Goal: Information Seeking & Learning: Learn about a topic

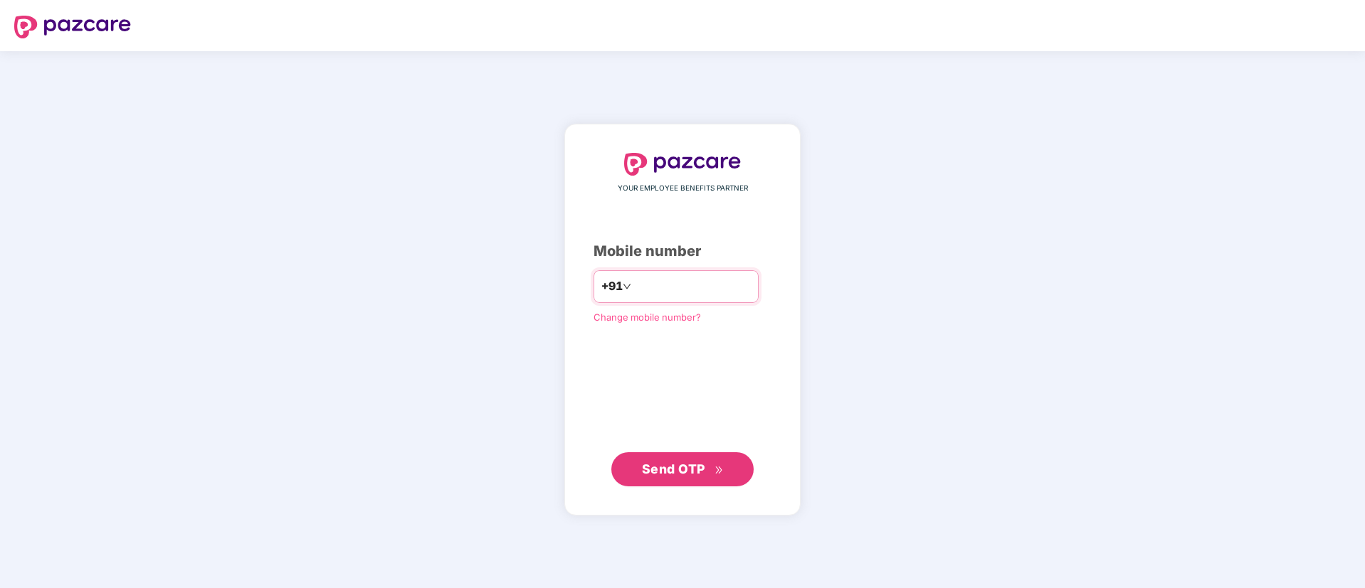
click at [708, 285] on input "number" at bounding box center [692, 286] width 117 height 23
type input "**********"
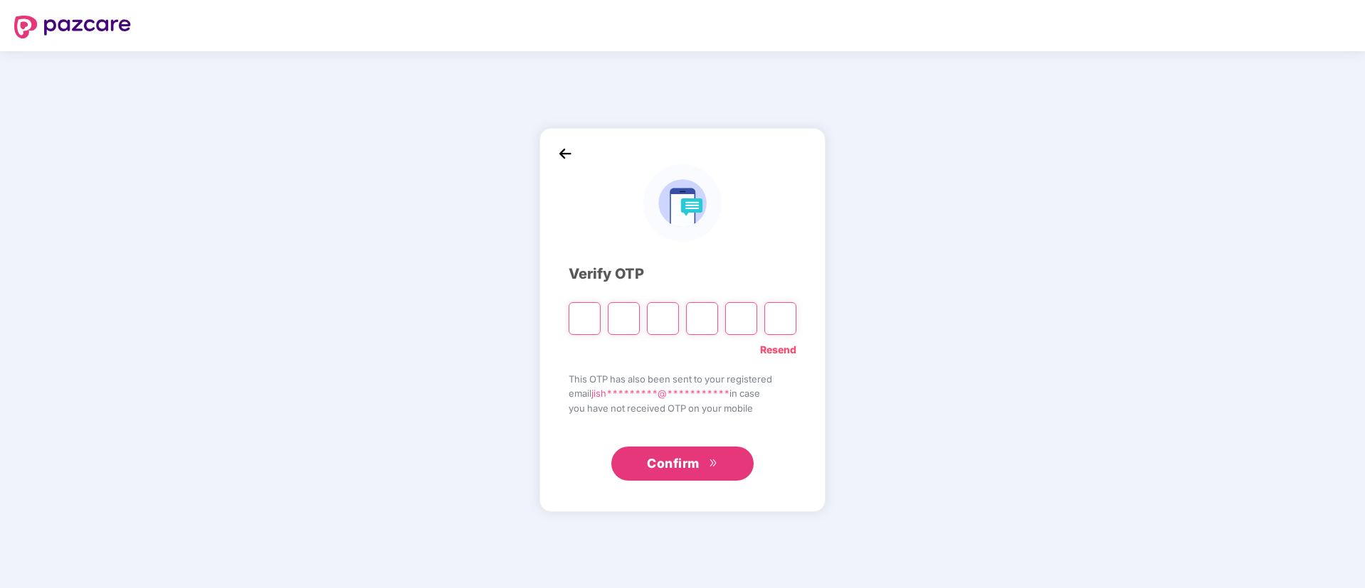
type input "*"
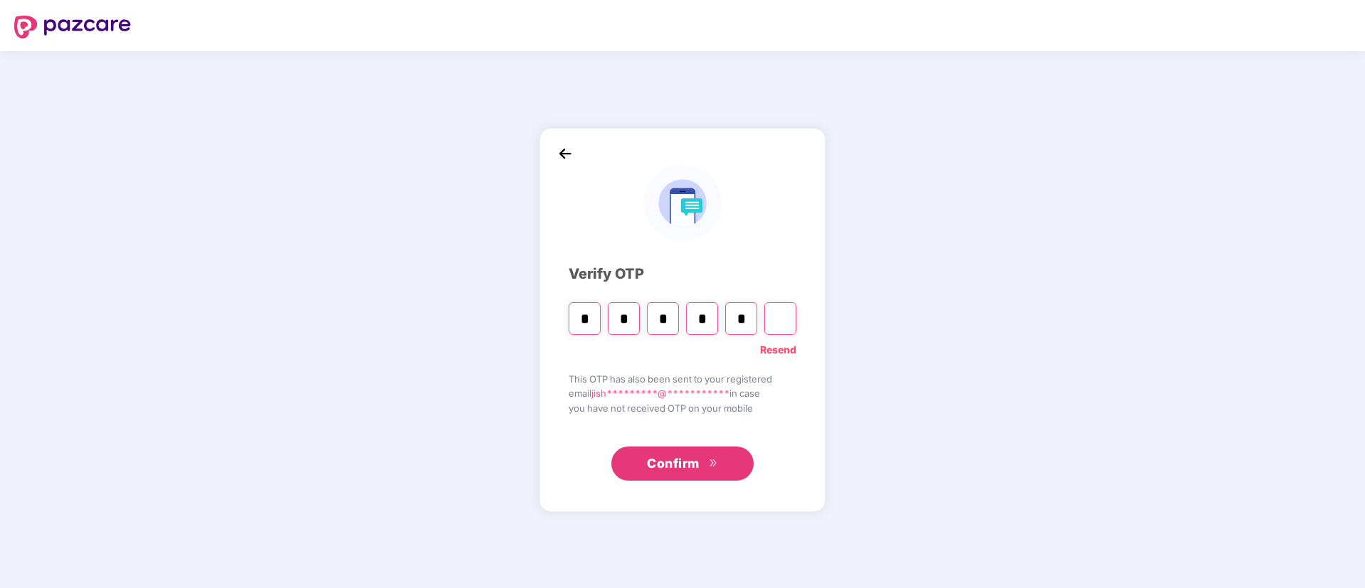
type input "*"
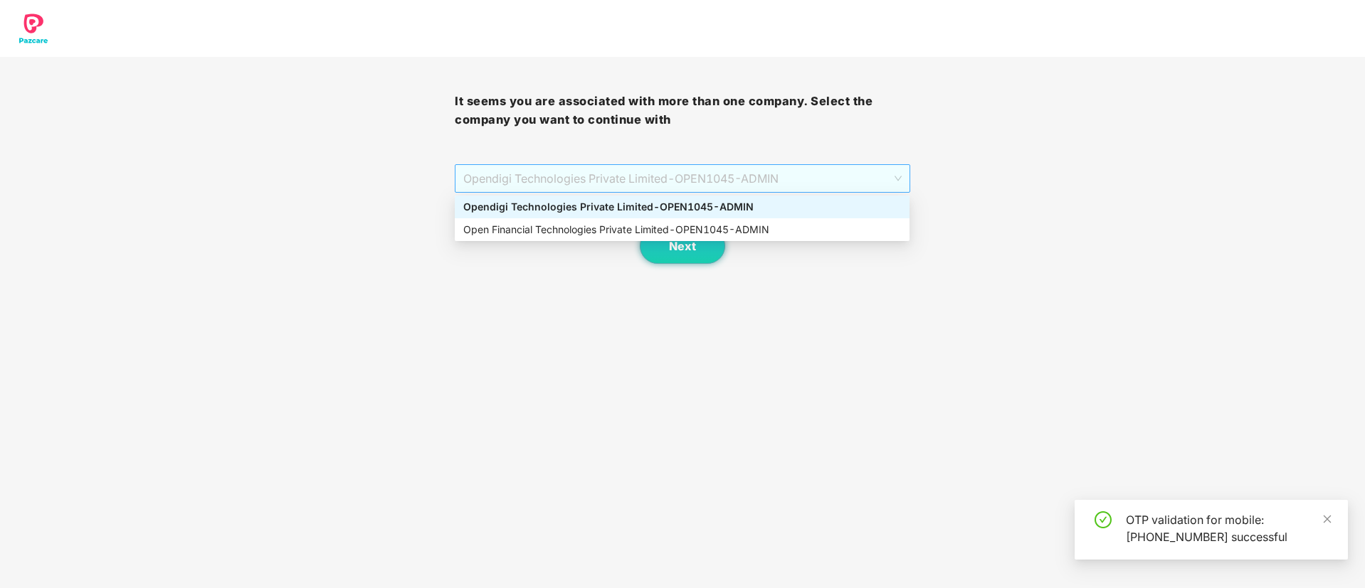
click at [713, 179] on span "Opendigi Technologies Private Limited - OPEN1045 - ADMIN" at bounding box center [682, 178] width 438 height 27
click at [674, 226] on div "Open Financial Technologies Private Limited - OPEN1045 - ADMIN" at bounding box center [682, 230] width 438 height 16
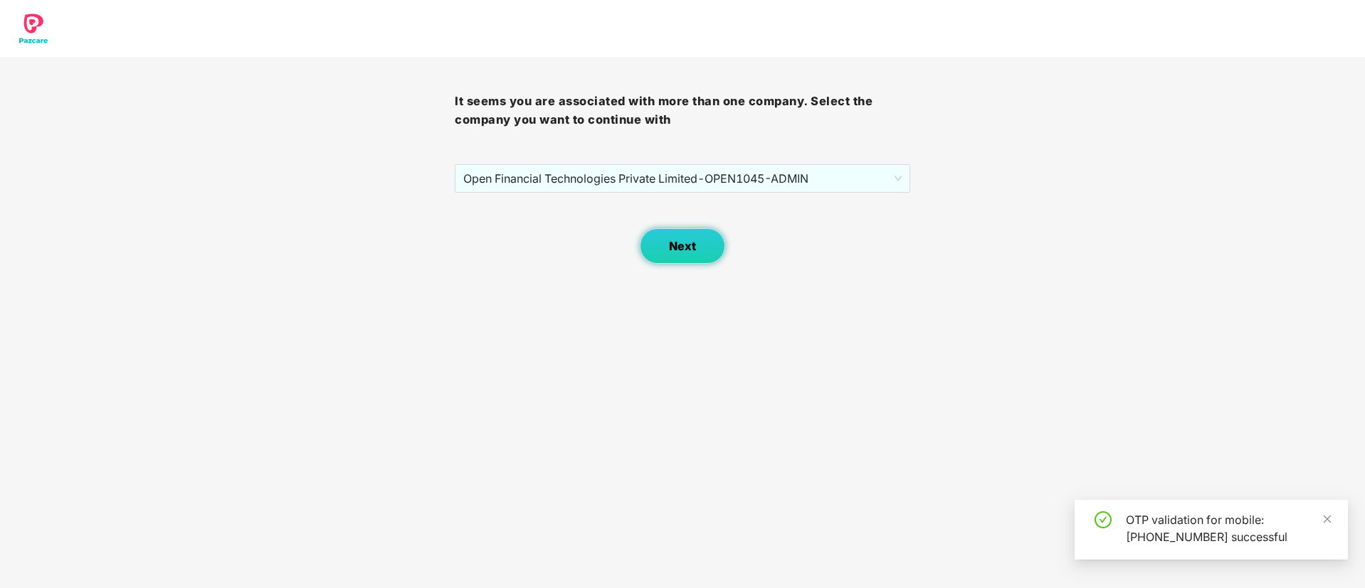
click at [677, 246] on span "Next" at bounding box center [682, 247] width 27 height 14
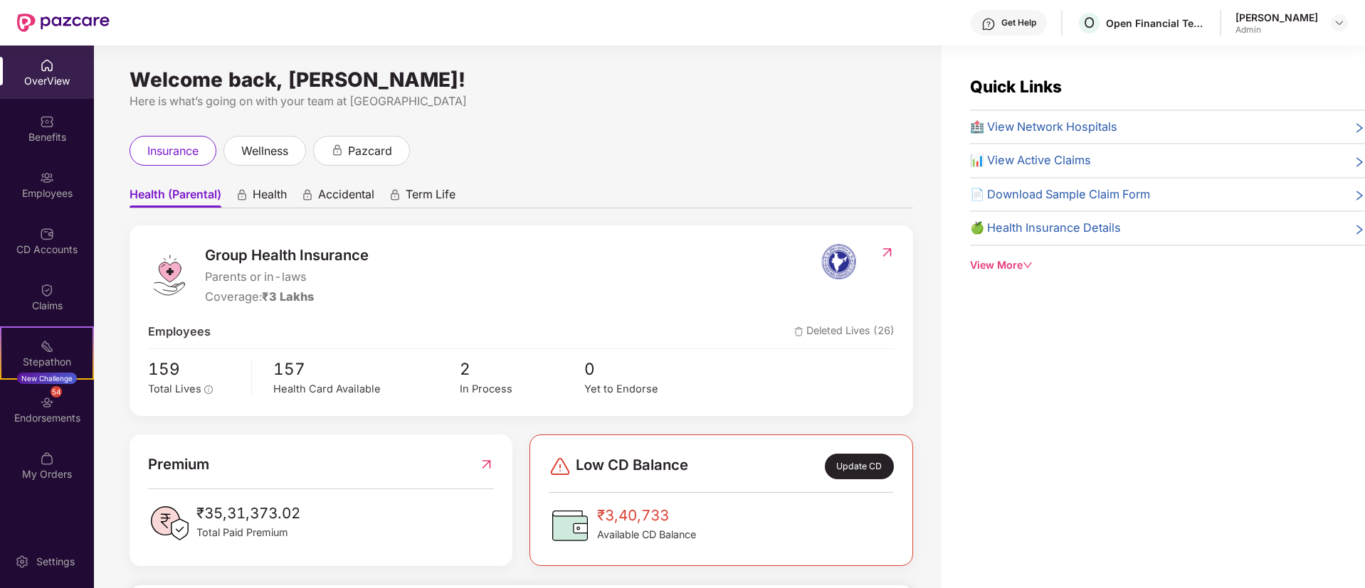
click at [1021, 260] on div "View More" at bounding box center [1167, 266] width 395 height 16
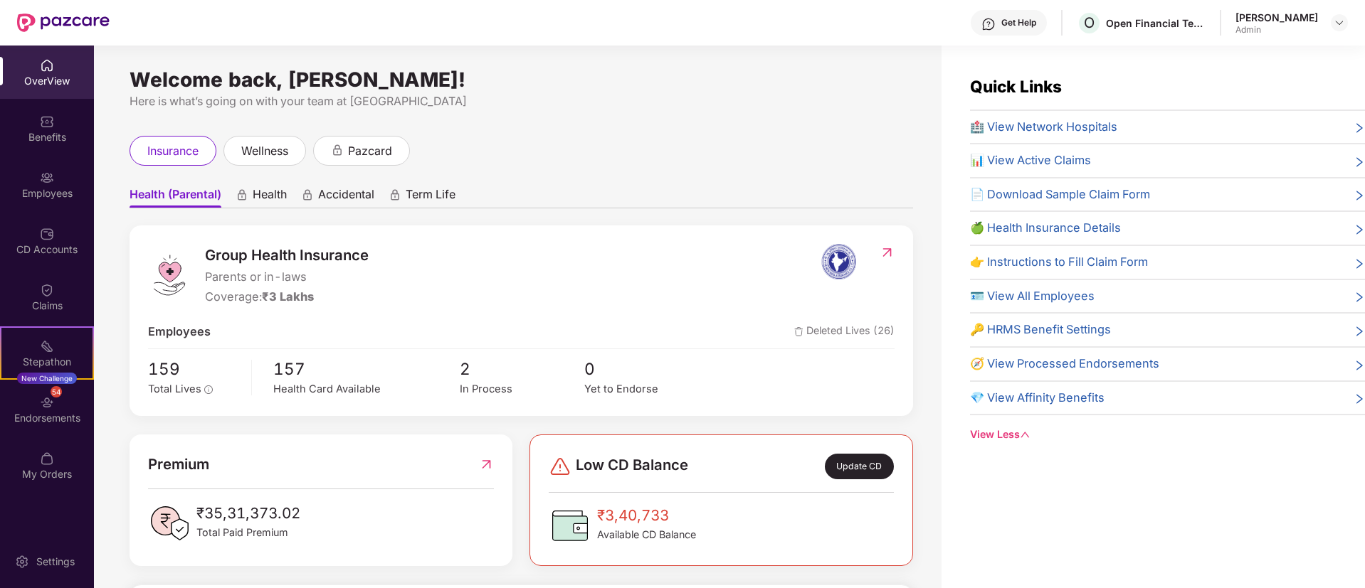
click at [1068, 229] on span "🍏 Health Insurance Details" at bounding box center [1045, 228] width 151 height 18
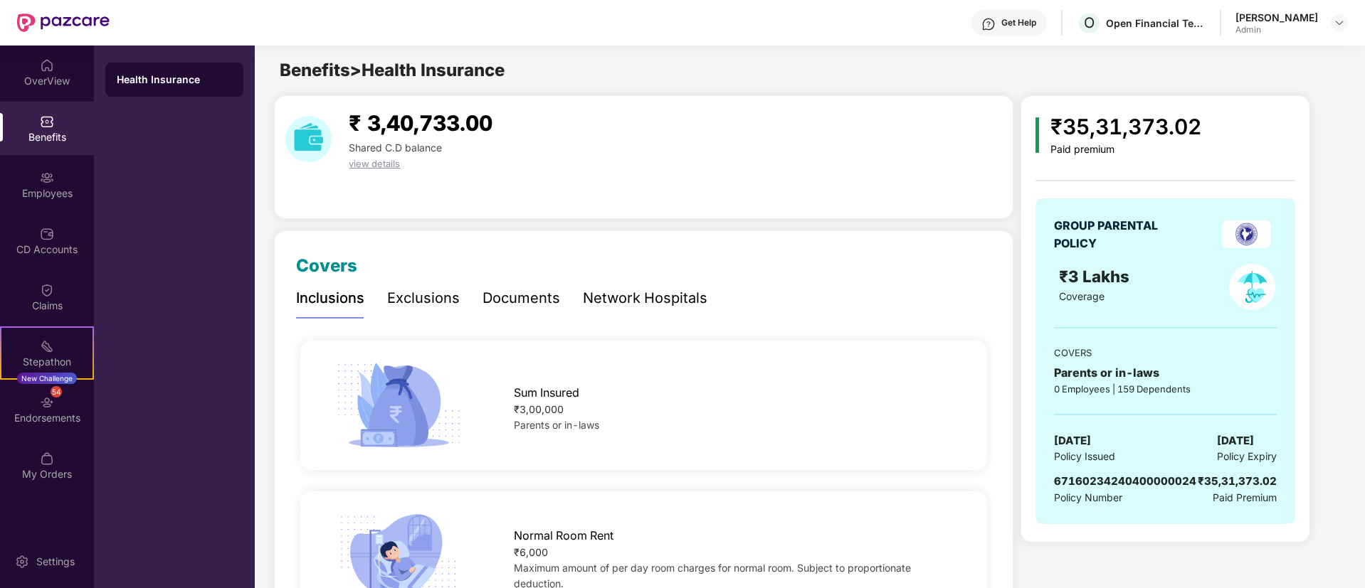
click at [505, 295] on div "Documents" at bounding box center [521, 298] width 78 height 22
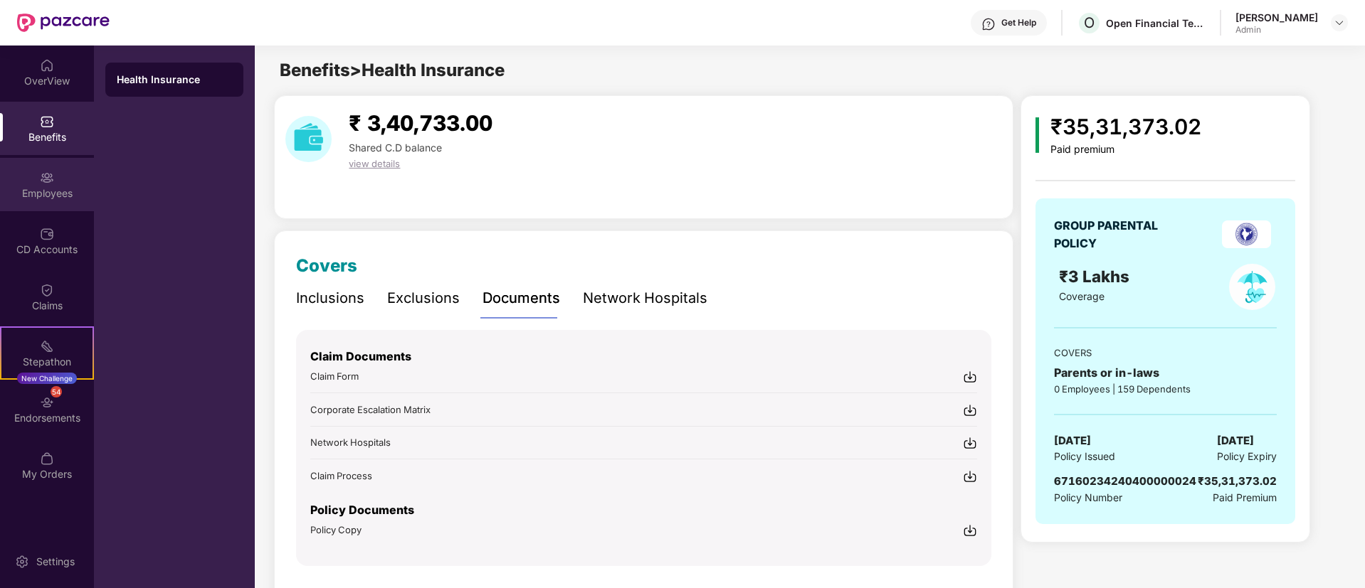
click at [58, 175] on div "Employees" at bounding box center [47, 184] width 94 height 53
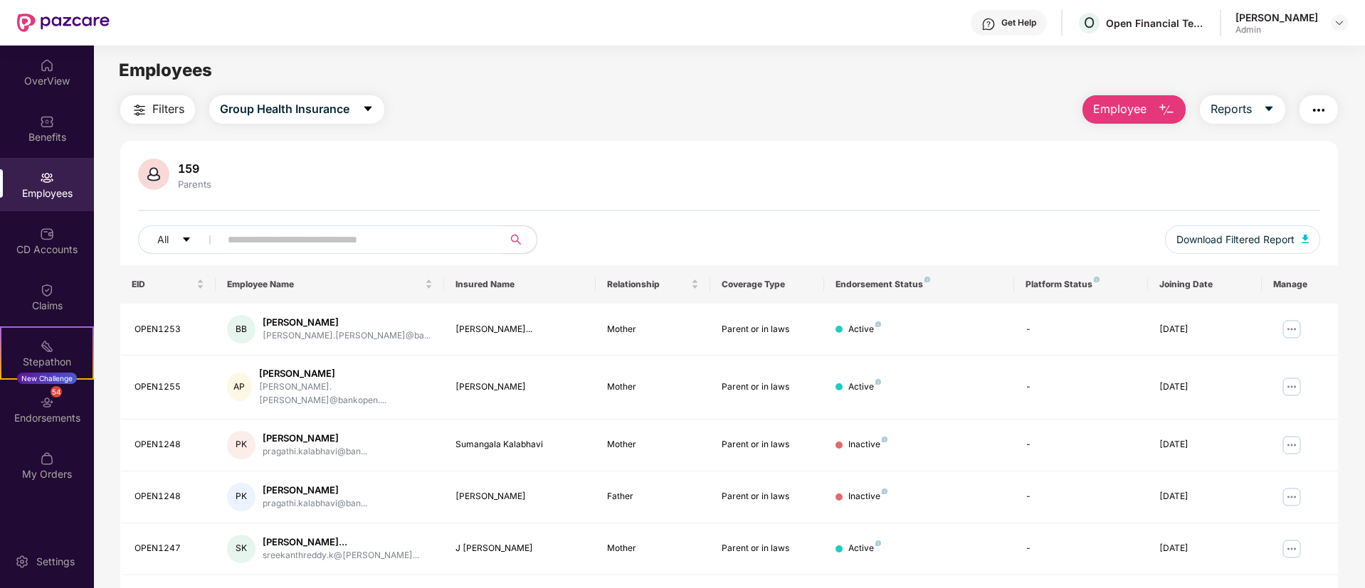
click at [433, 246] on input "text" at bounding box center [355, 239] width 255 height 21
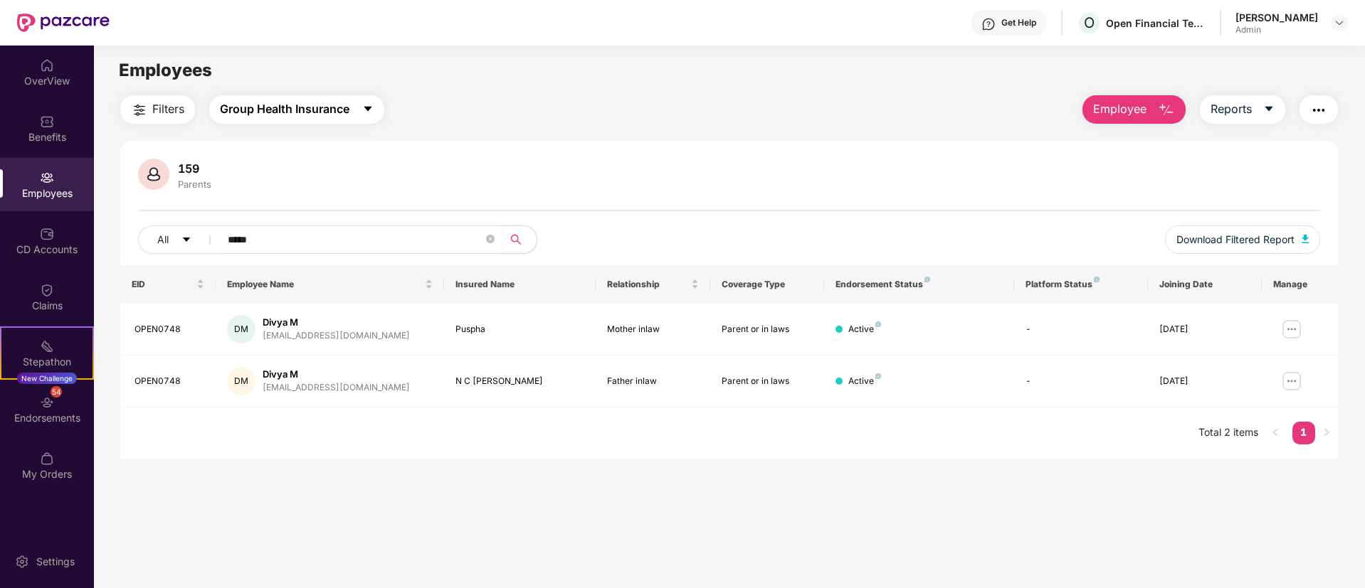
type input "*****"
click at [343, 117] on span "Group Health Insurance" at bounding box center [284, 109] width 129 height 18
click at [639, 178] on div "159 Parents" at bounding box center [729, 176] width 1182 height 34
click at [1331, 107] on button "button" at bounding box center [1318, 109] width 38 height 28
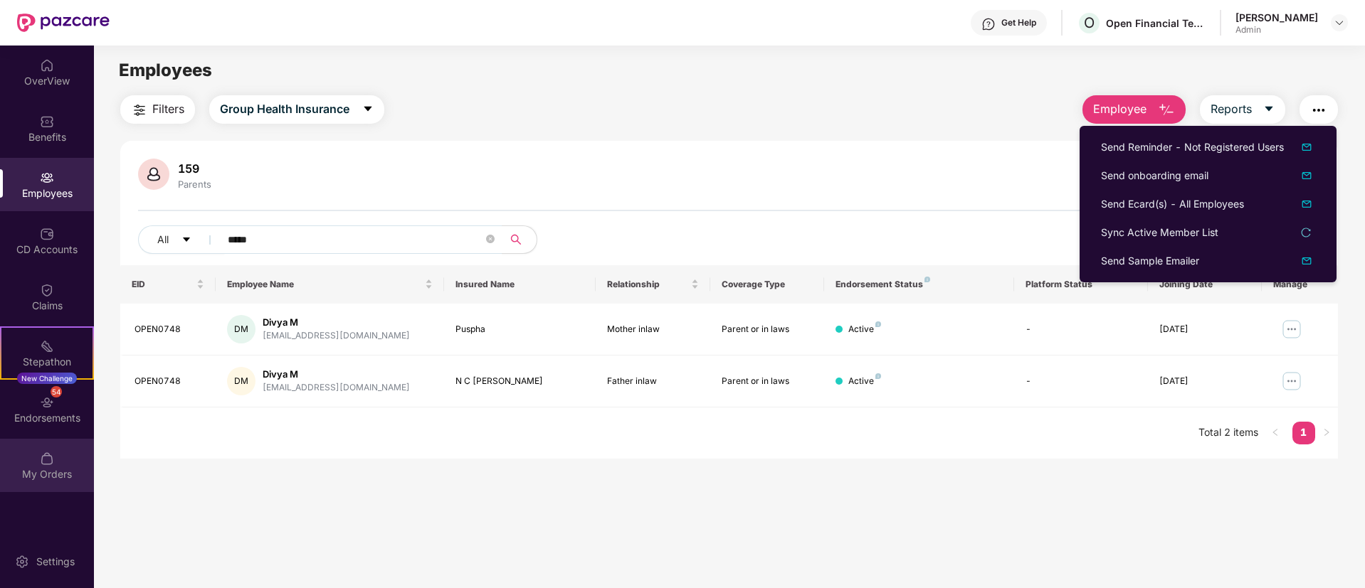
scroll to position [46, 0]
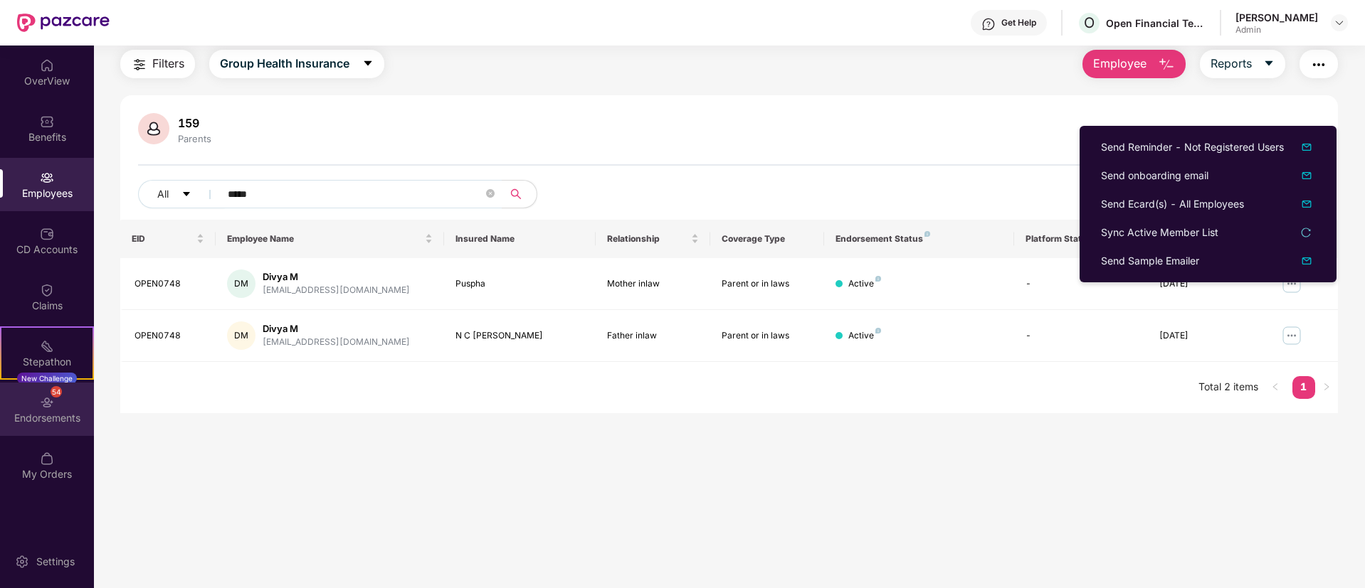
click at [72, 428] on div "54 Endorsements" at bounding box center [47, 409] width 94 height 53
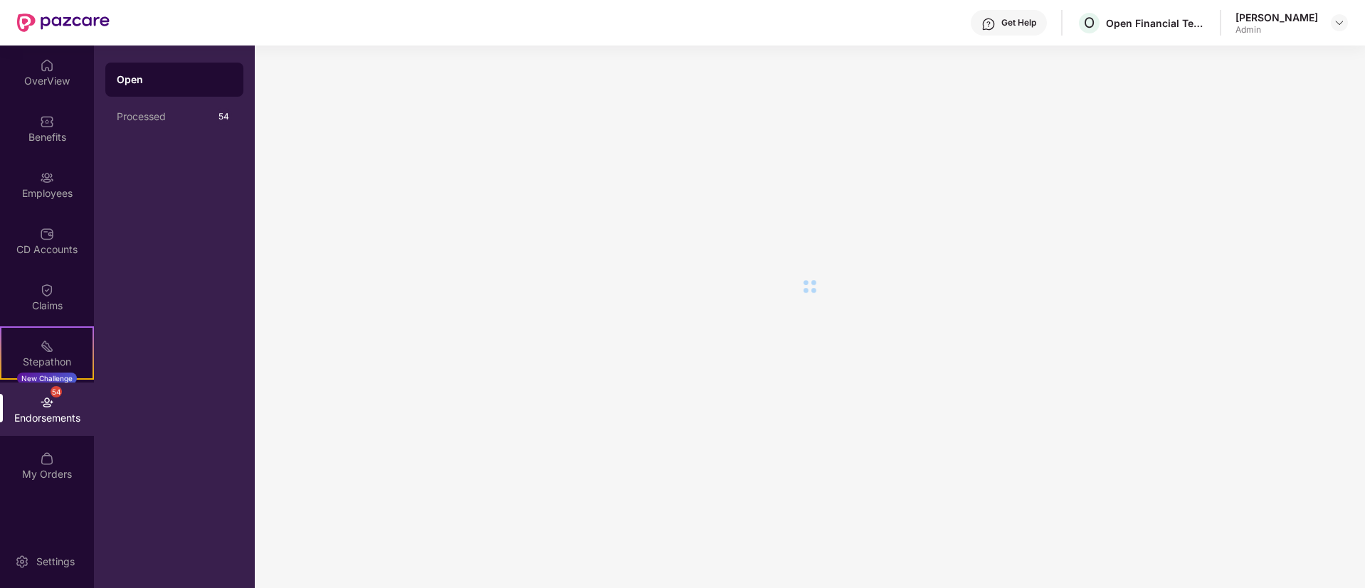
scroll to position [0, 0]
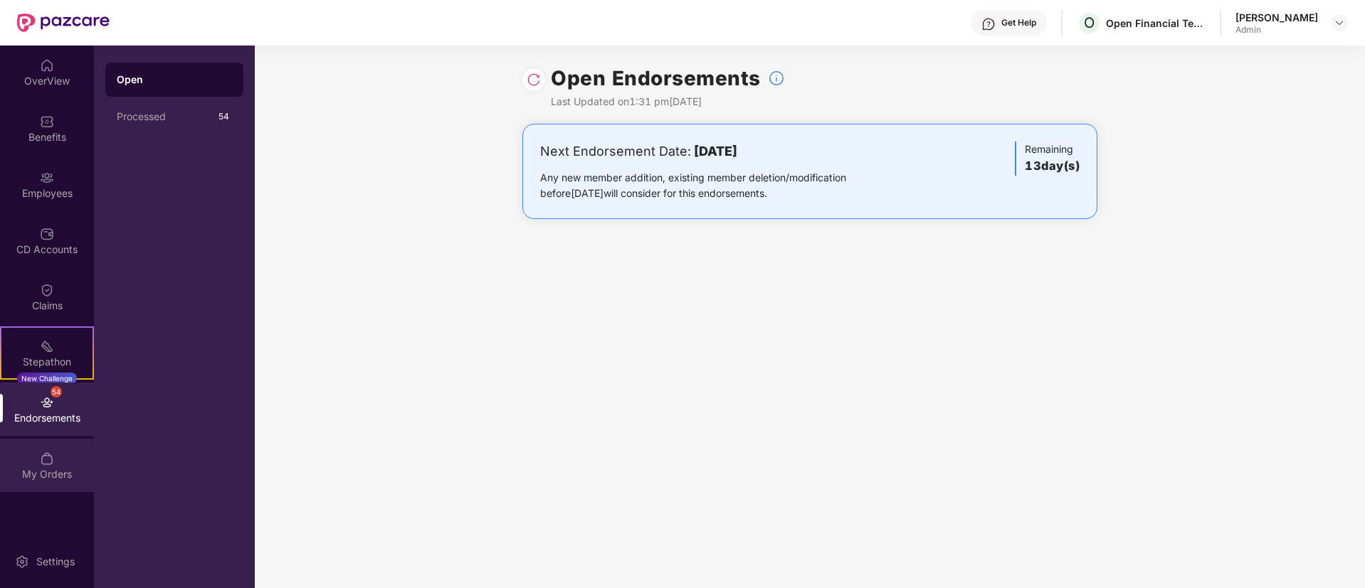
click at [57, 459] on div "My Orders" at bounding box center [47, 465] width 94 height 53
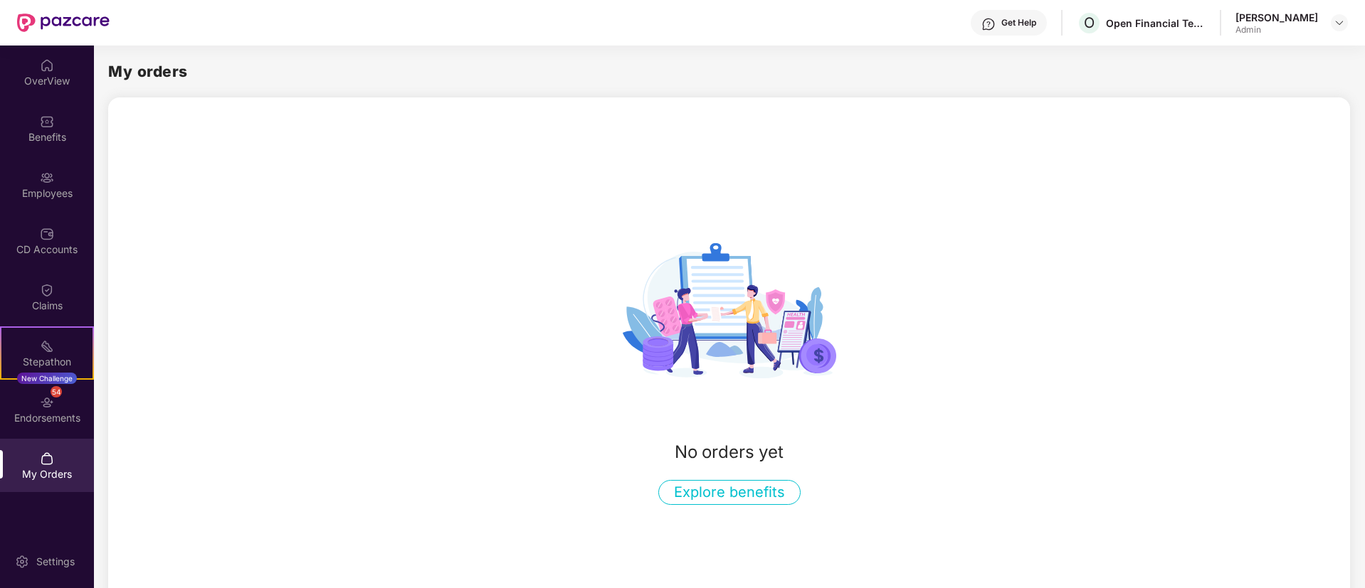
click at [57, 459] on div "My Orders" at bounding box center [47, 465] width 94 height 53
click at [679, 498] on button "Explore benefits" at bounding box center [729, 492] width 142 height 25
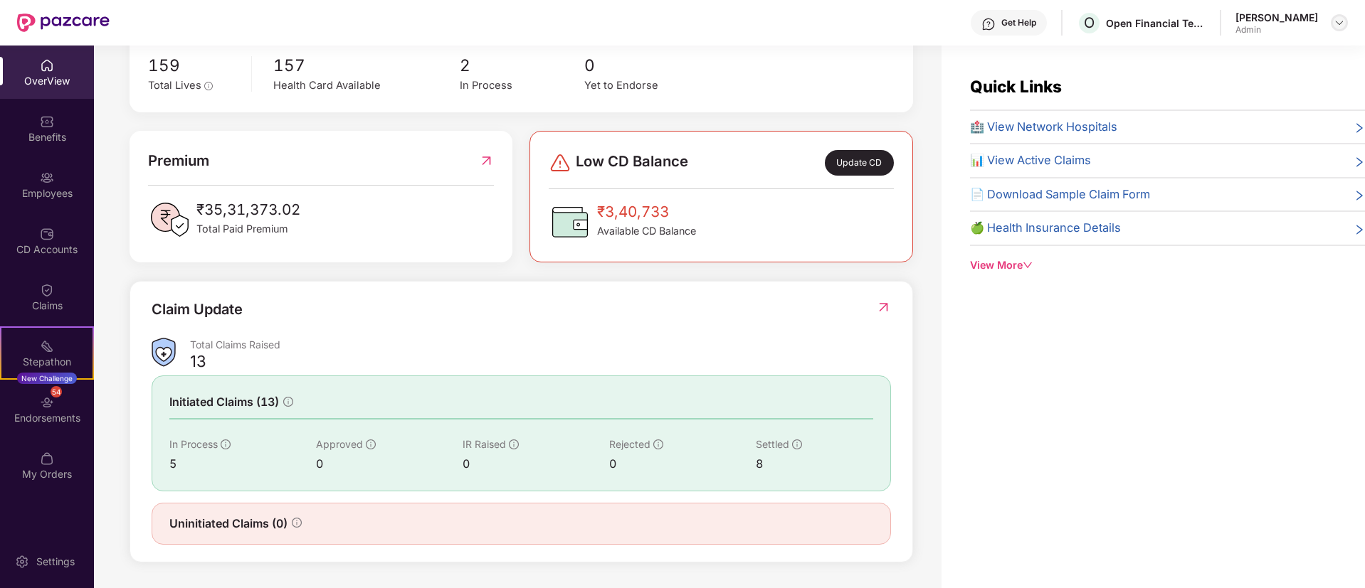
click at [1340, 17] on img at bounding box center [1338, 22] width 11 height 11
